Goal: Transaction & Acquisition: Purchase product/service

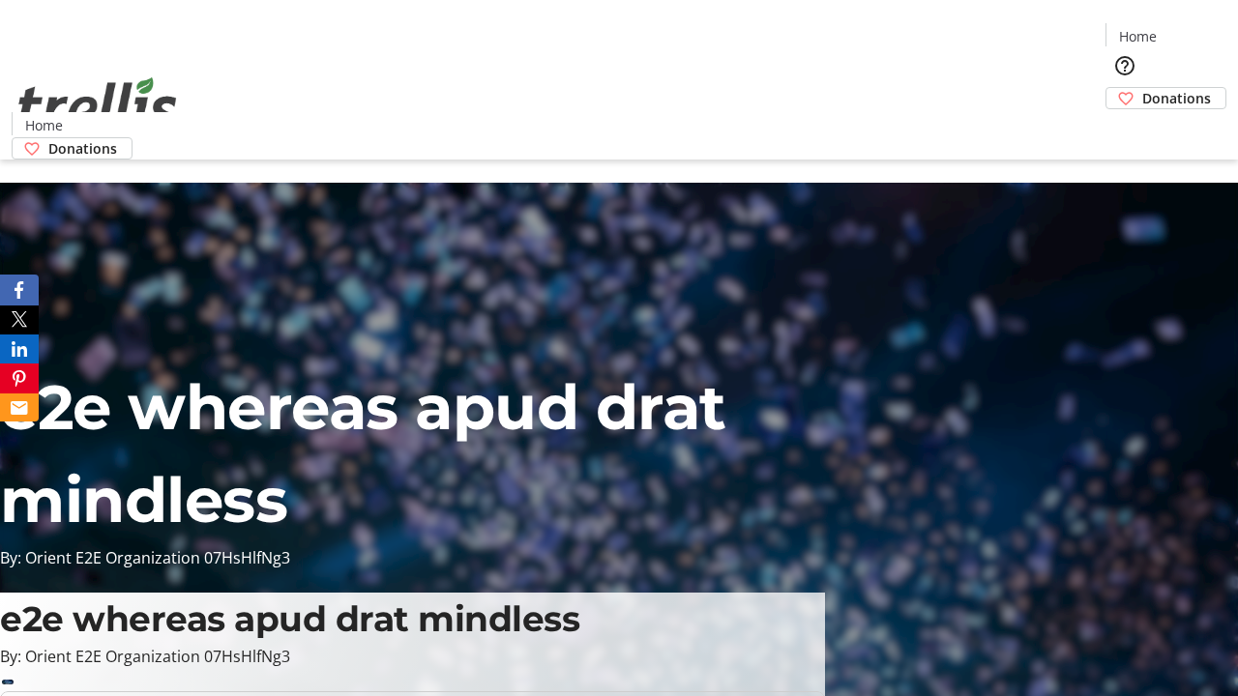
click at [1142, 88] on span "Donations" at bounding box center [1176, 98] width 69 height 20
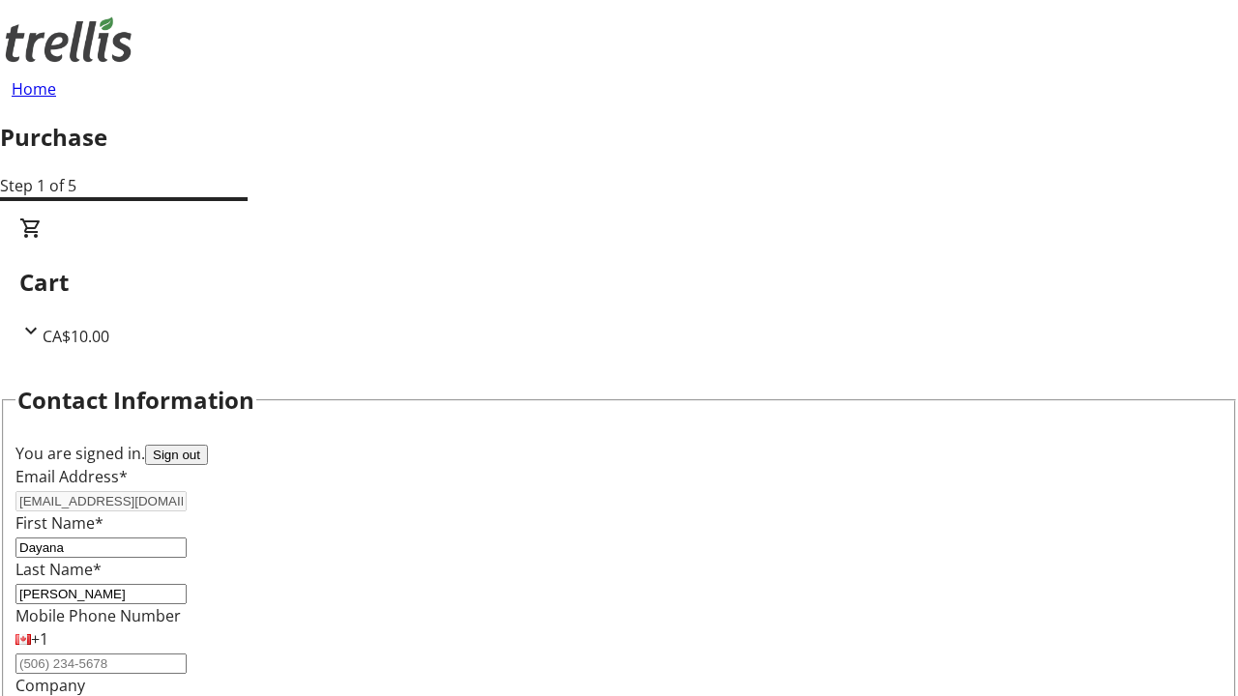
scroll to position [313, 0]
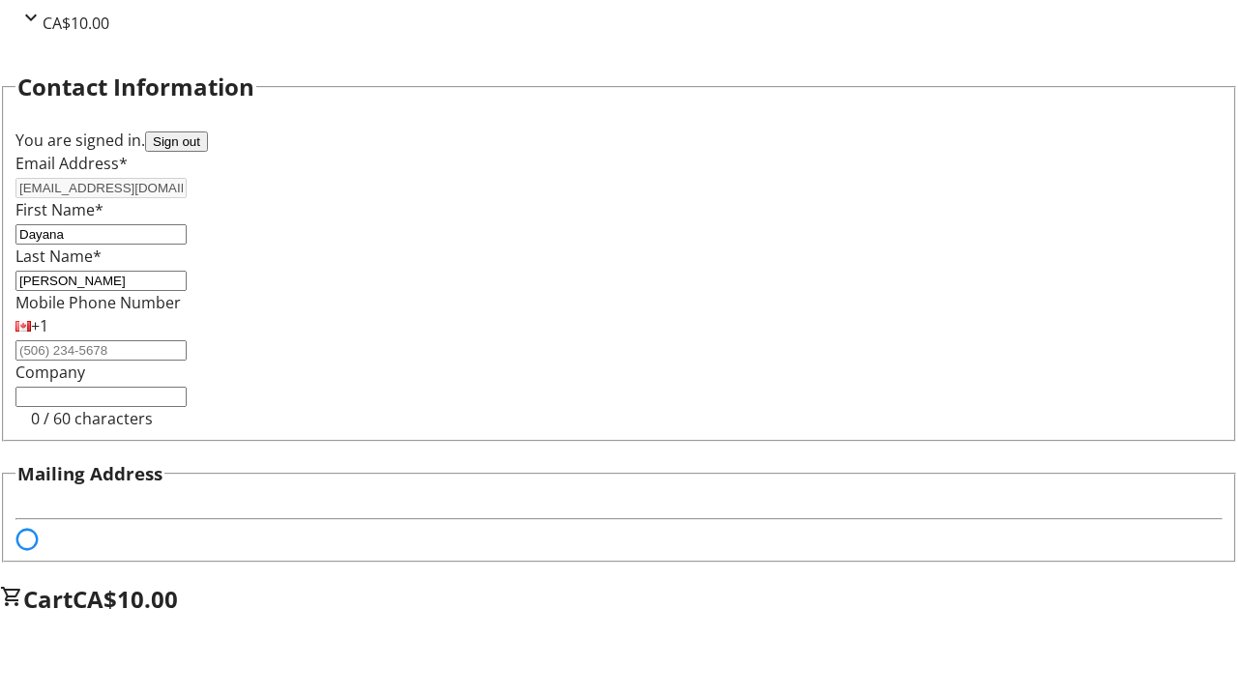
select select "BC"
select select "CA"
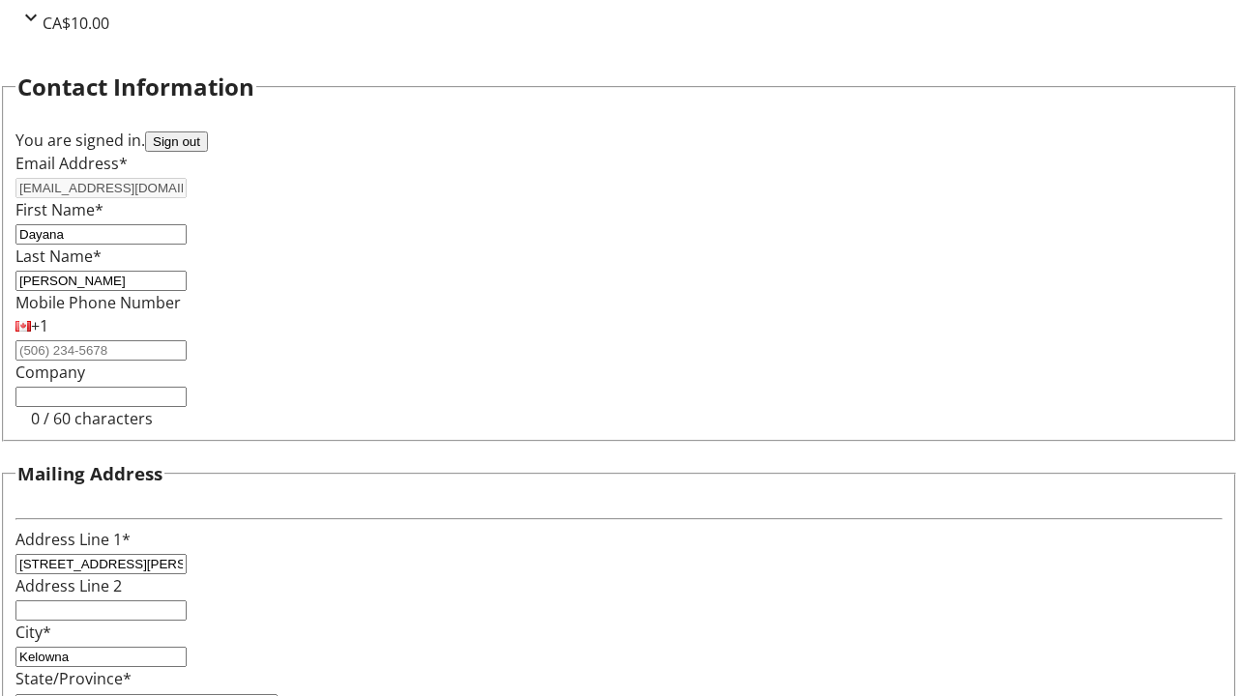
type input "V1Y 0C2"
